Goal: Information Seeking & Learning: Get advice/opinions

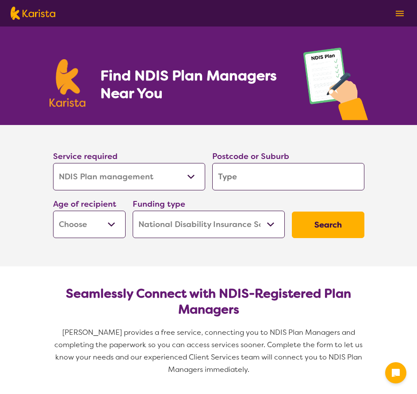
select select "NDIS Plan management"
select select "NDIS"
select select "NDIS Plan management"
select select "NDIS"
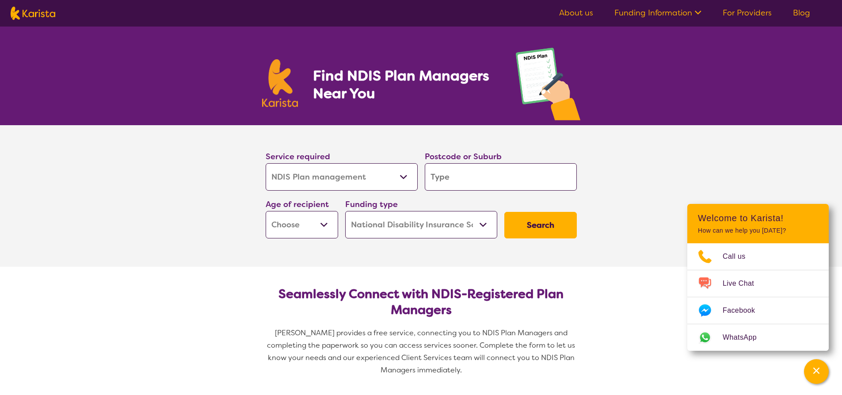
click at [328, 177] on select "Allied Health Assistant Assessment (ADHD or Autism) Behaviour support Counselli…" at bounding box center [342, 176] width 152 height 27
click at [266, 163] on select "Allied Health Assistant Assessment (ADHD or Autism) Behaviour support Counselli…" at bounding box center [342, 176] width 152 height 27
click at [416, 176] on input "search" at bounding box center [501, 176] width 152 height 27
type input "b"
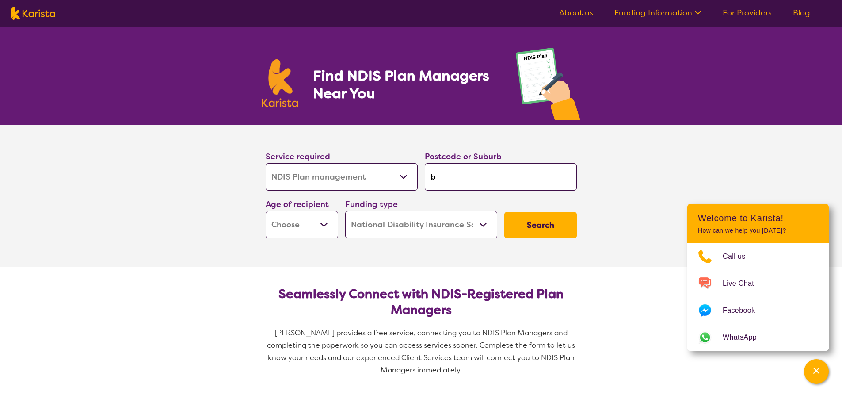
type input "bu"
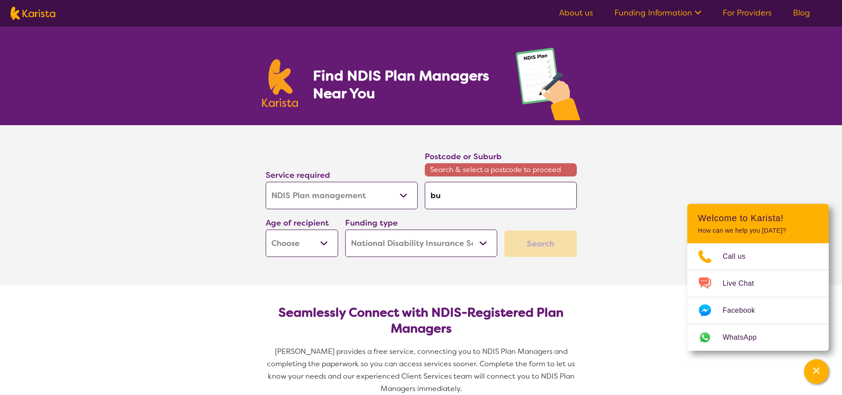
type input "bu n"
type input "bu nd"
type input "bu nda"
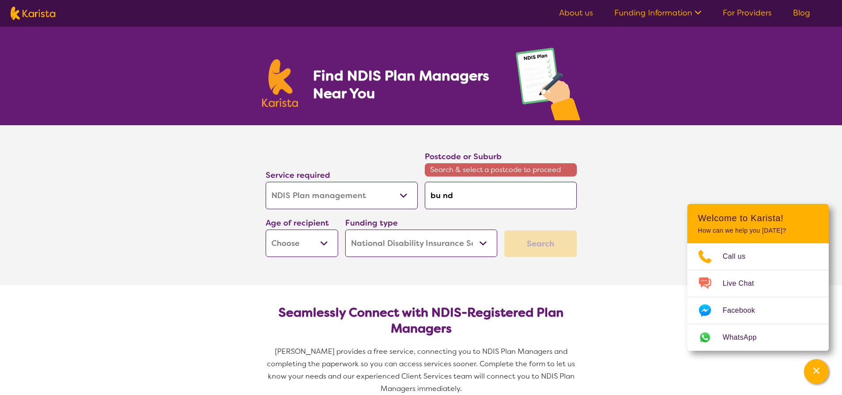
type input "bu nda"
type input "bu nd"
type input "bu n"
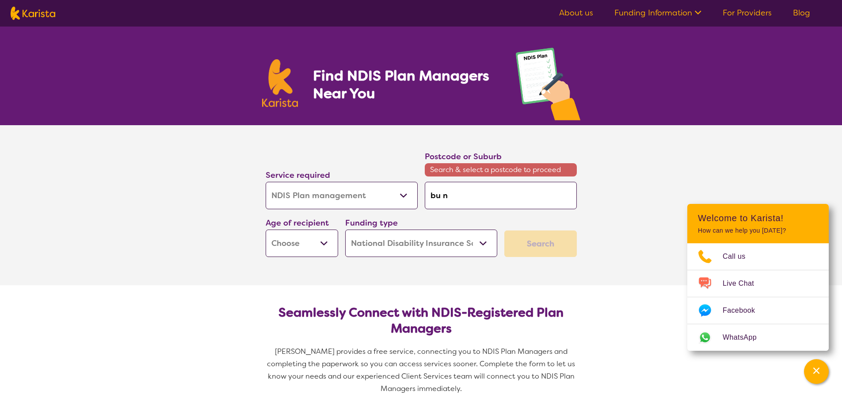
type input "bu"
type input "bun"
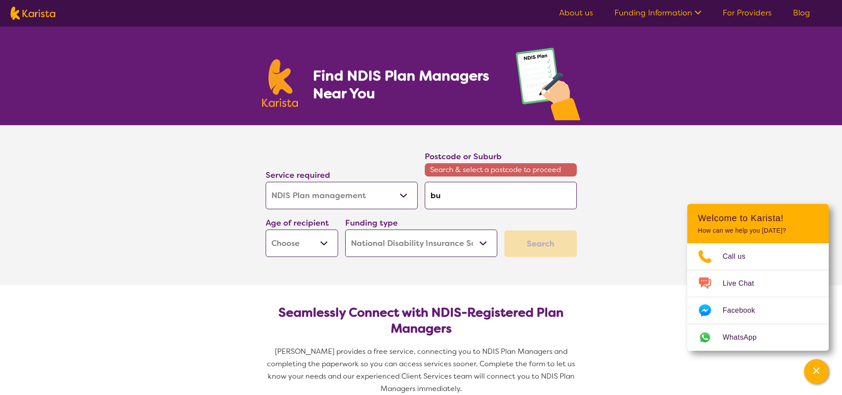
type input "bun"
type input "bund"
type input "bunda"
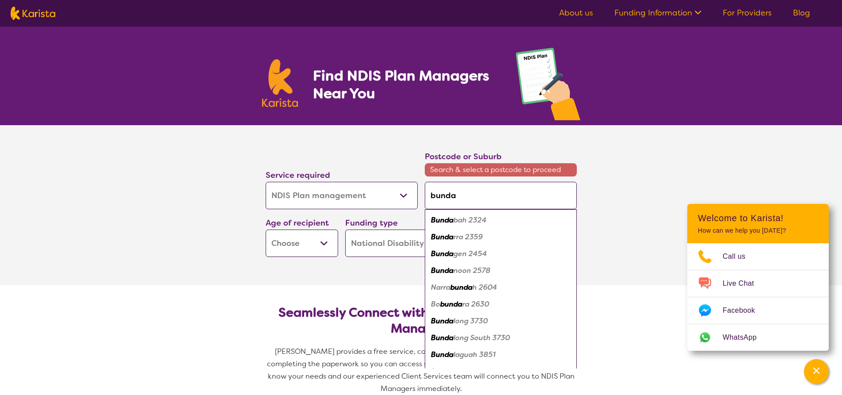
type input "bundab"
type input "bundabe"
type input "bundaber"
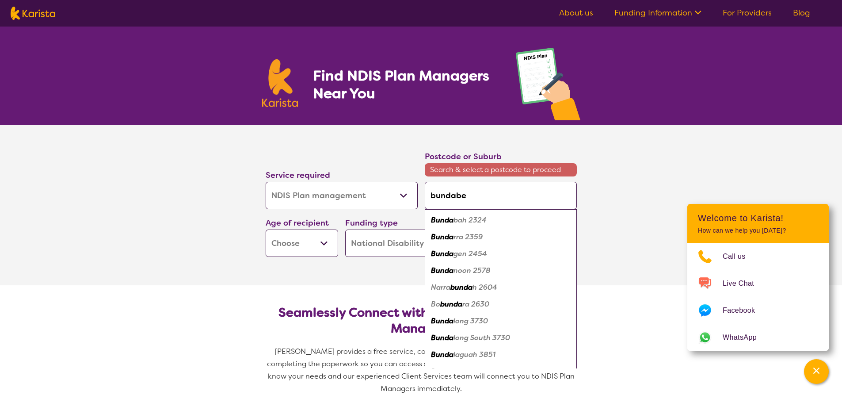
type input "bundaber"
type input "bundaberg"
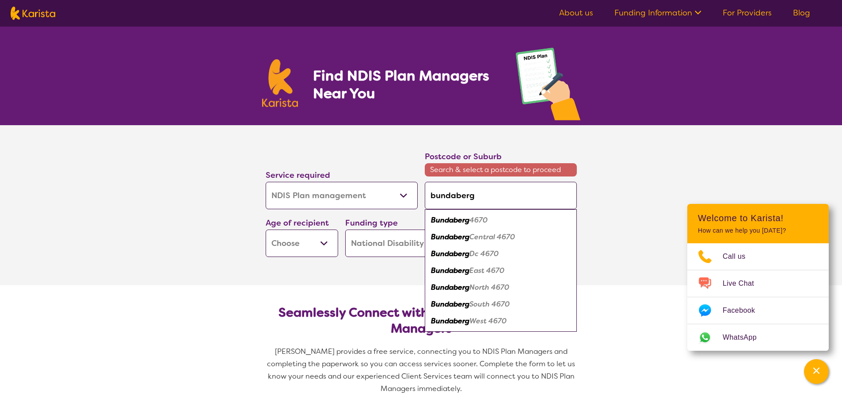
click at [416, 224] on em "4670" at bounding box center [478, 219] width 18 height 9
type input "4670"
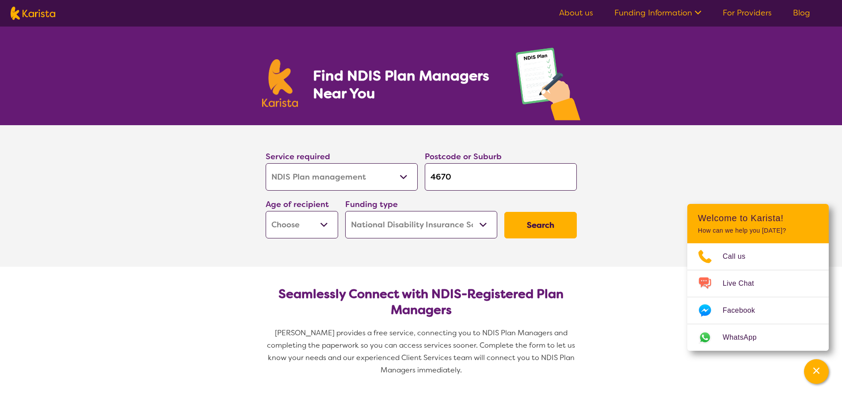
click at [324, 220] on select "Early Childhood - 0 to 9 Child - 10 to 11 Adolescent - 12 to 17 Adult - 18 to 6…" at bounding box center [302, 224] width 72 height 27
drag, startPoint x: 237, startPoint y: 272, endPoint x: 438, endPoint y: 222, distance: 207.8
click at [416, 224] on button "Search" at bounding box center [540, 225] width 72 height 27
click at [313, 235] on select "Early Childhood - 0 to 9 Child - 10 to 11 Adolescent - 12 to 17 Adult - 18 to 6…" at bounding box center [302, 224] width 72 height 27
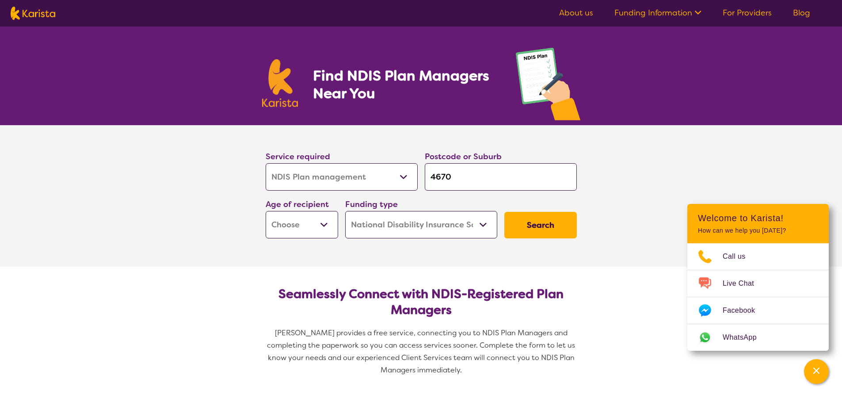
select select "AD"
click at [266, 211] on select "Early Childhood - 0 to 9 Child - 10 to 11 Adolescent - 12 to 17 Adult - 18 to 6…" at bounding box center [302, 224] width 72 height 27
select select "AD"
click at [416, 226] on button "Search" at bounding box center [540, 225] width 72 height 27
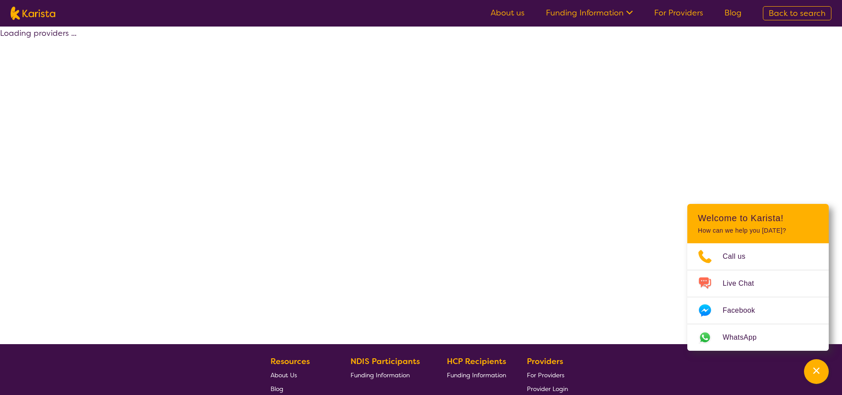
select select "by_score"
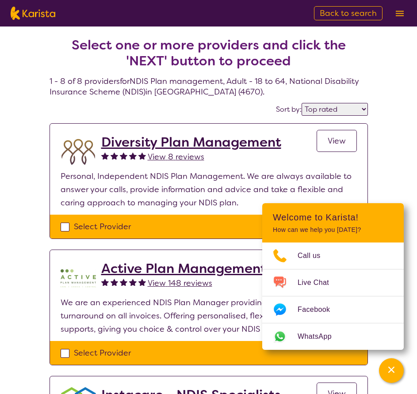
click at [199, 142] on h2 "Diversity Plan Management" at bounding box center [191, 142] width 180 height 16
click at [177, 266] on h2 "Active Plan Management" at bounding box center [183, 269] width 165 height 16
click at [390, 371] on icon "Channel Menu" at bounding box center [391, 370] width 6 height 6
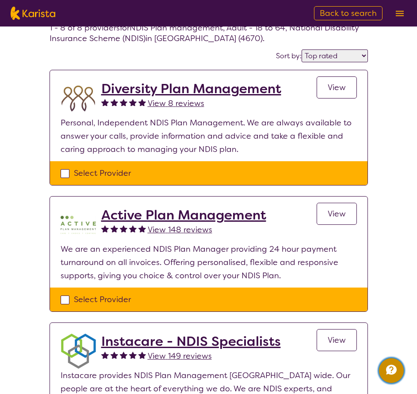
scroll to position [133, 0]
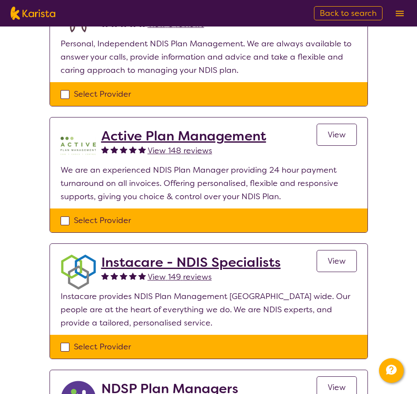
click at [224, 261] on h2 "Instacare - NDIS Specialists" at bounding box center [190, 263] width 179 height 16
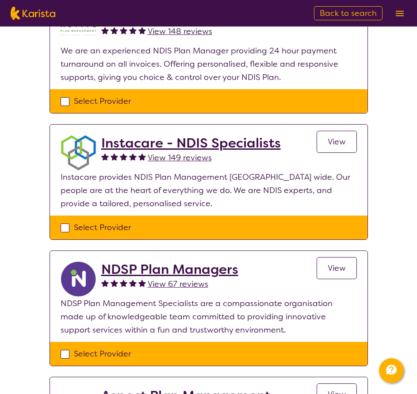
scroll to position [265, 0]
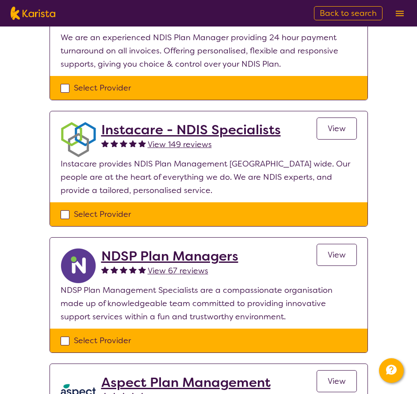
click at [219, 260] on h2 "NDSP Plan Managers" at bounding box center [169, 256] width 137 height 16
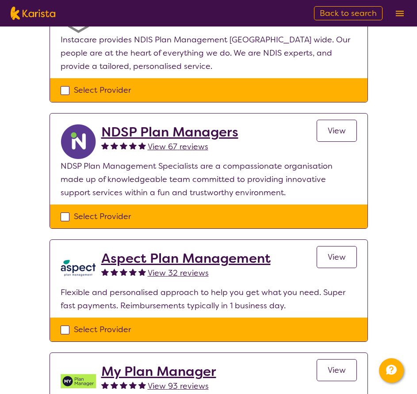
scroll to position [398, 0]
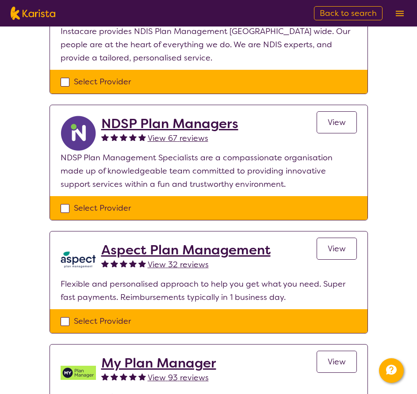
click at [248, 250] on h2 "Aspect Plan Management" at bounding box center [185, 250] width 169 height 16
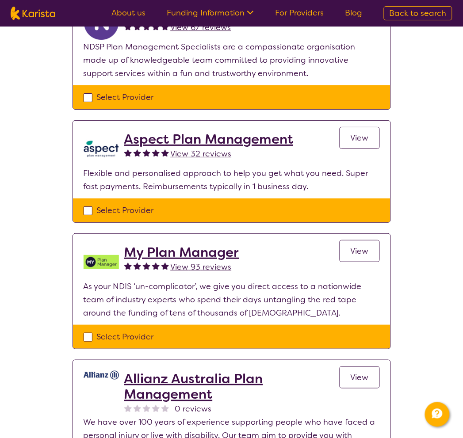
scroll to position [545, 0]
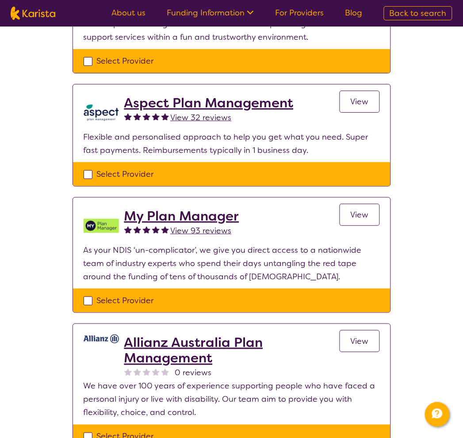
click at [213, 216] on h2 "My Plan Manager" at bounding box center [181, 216] width 115 height 16
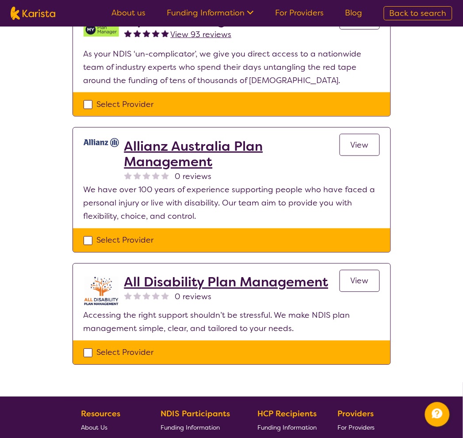
scroll to position [447, 0]
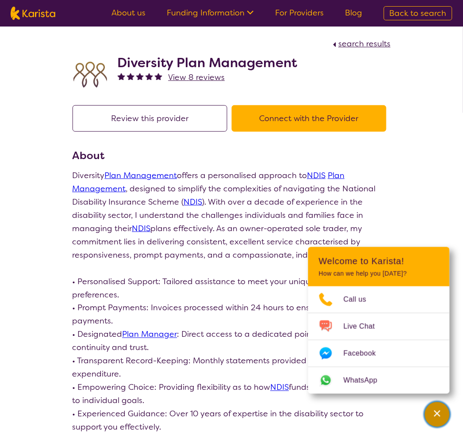
click at [416, 394] on icon "Channel Menu" at bounding box center [437, 413] width 9 height 9
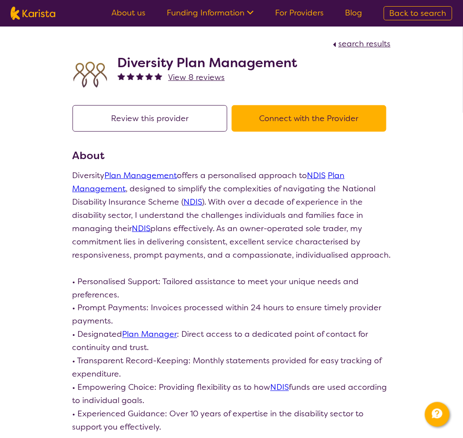
click at [311, 118] on button "Connect with the Provider" at bounding box center [309, 118] width 155 height 27
